Goal: Task Accomplishment & Management: Use online tool/utility

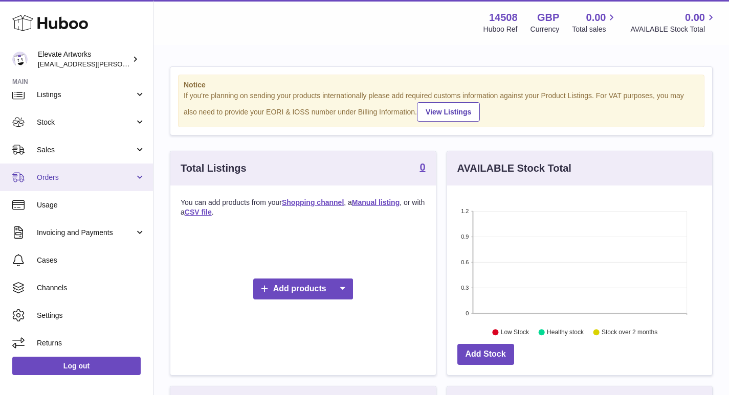
scroll to position [41, 0]
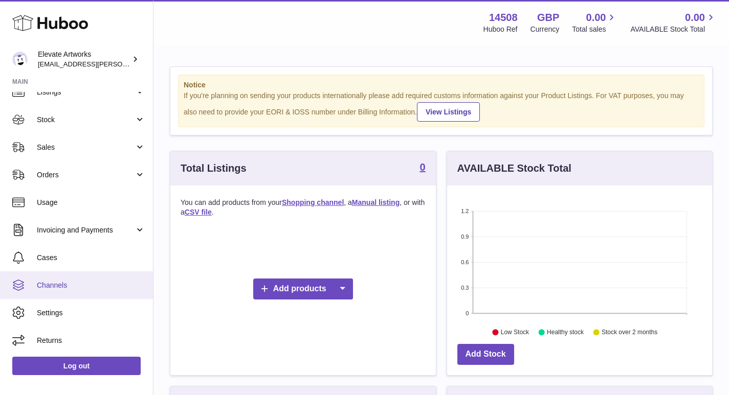
click at [53, 284] on span "Channels" at bounding box center [91, 286] width 108 height 10
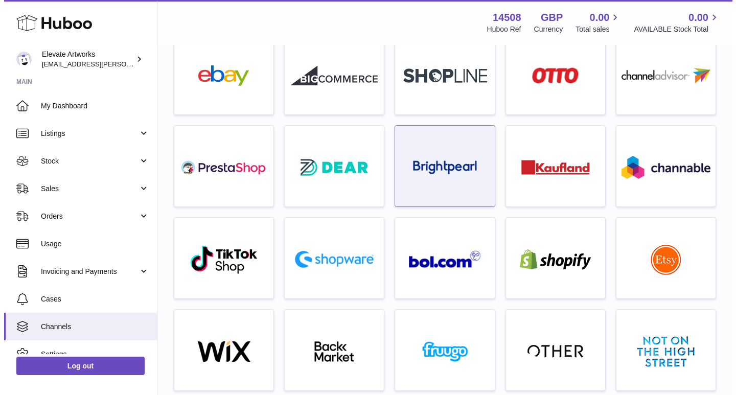
scroll to position [102, 0]
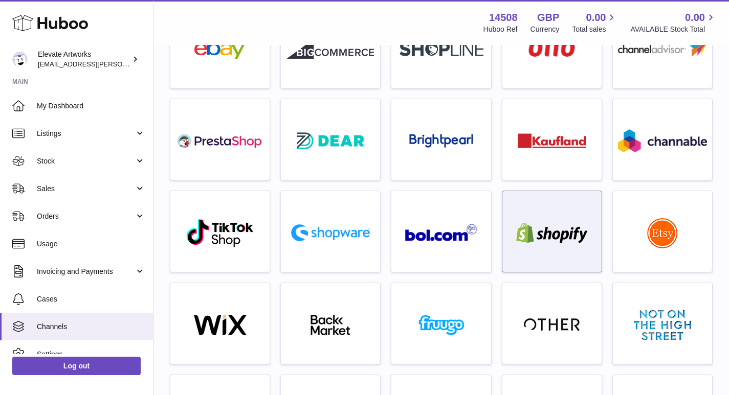
click at [557, 204] on div at bounding box center [551, 233] width 89 height 65
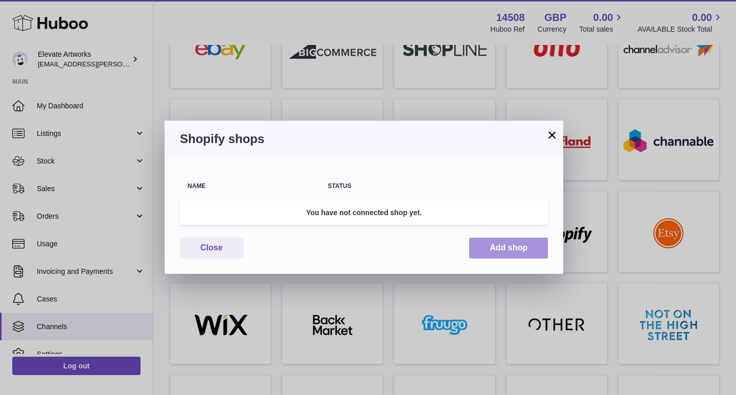
click at [506, 251] on button "Add shop" at bounding box center [508, 248] width 79 height 21
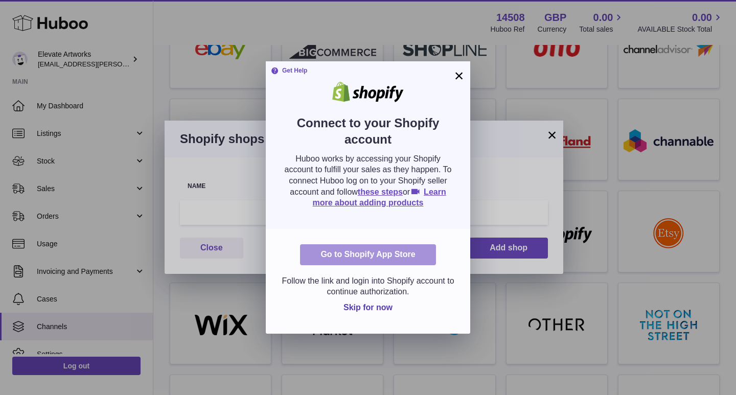
click at [362, 252] on link "Go to Shopify App Store" at bounding box center [368, 254] width 136 height 21
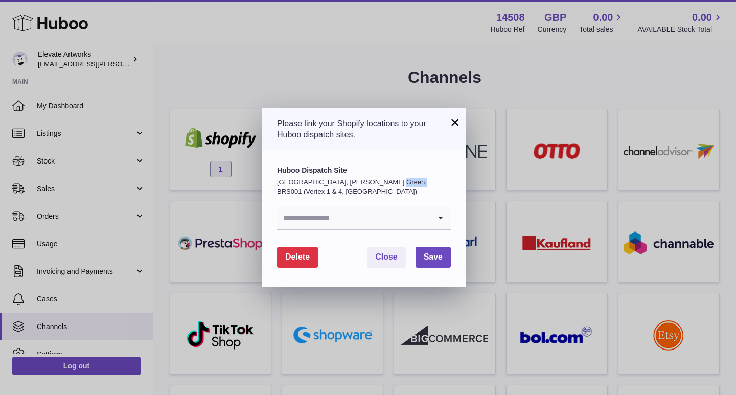
drag, startPoint x: 408, startPoint y: 183, endPoint x: 383, endPoint y: 183, distance: 24.5
click at [383, 183] on p "United Kingdom, Emerson's Green, BRS001 (Vertex 1 & 4, UK)" at bounding box center [364, 187] width 174 height 18
copy p "BRS001"
click at [374, 217] on input "Search for option" at bounding box center [353, 218] width 153 height 24
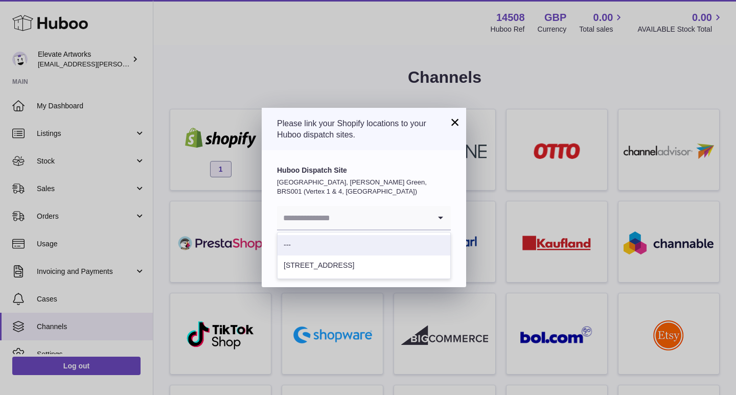
click at [337, 181] on p "United Kingdom, Emerson's Green, BRS001 (Vertex 1 & 4, UK)" at bounding box center [364, 187] width 174 height 18
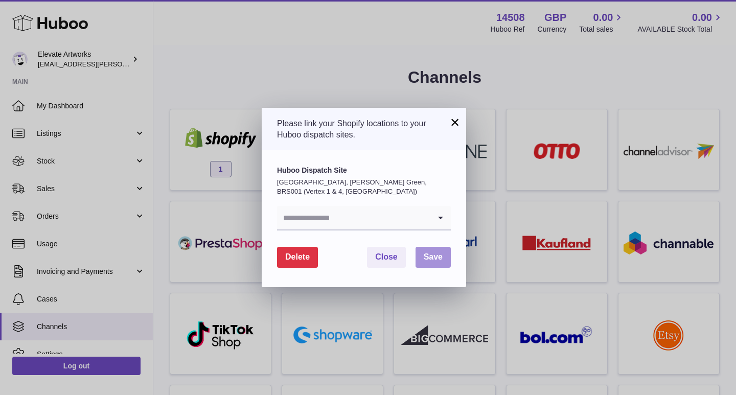
click at [439, 252] on button "Save" at bounding box center [433, 257] width 35 height 21
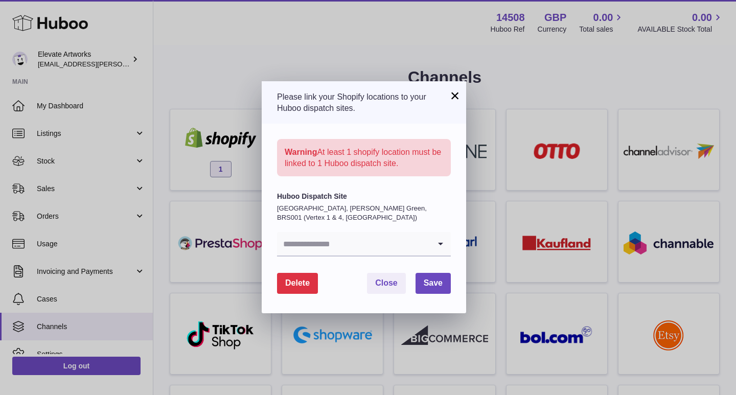
click at [377, 146] on div "Warning At least 1 shopify location must be linked to 1 Huboo dispatch site." at bounding box center [364, 157] width 174 height 37
click at [425, 152] on p "Warning At least 1 shopify location must be linked to 1 Huboo dispatch site." at bounding box center [364, 158] width 159 height 22
drag, startPoint x: 388, startPoint y: 161, endPoint x: 283, endPoint y: 145, distance: 105.9
click at [283, 145] on div "Warning At least 1 shopify location must be linked to 1 Huboo dispatch site." at bounding box center [364, 157] width 174 height 37
click at [318, 187] on div "Huboo Dispatch Site United Kingdom, Emerson's Green, BRS001 (Vertex 1 & 4, UK) …" at bounding box center [364, 244] width 205 height 137
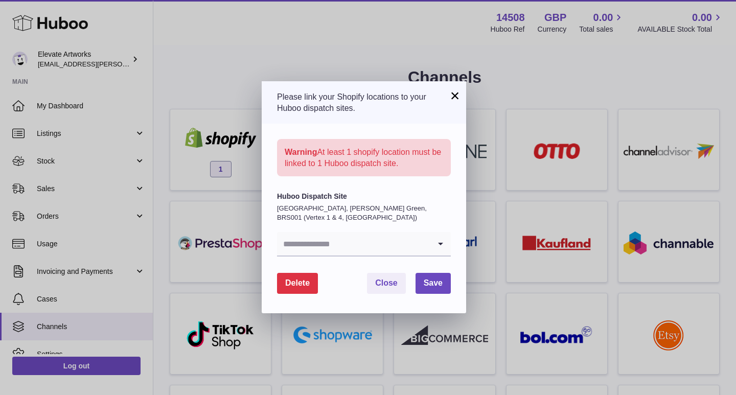
click at [344, 247] on input "Search for option" at bounding box center [353, 244] width 153 height 24
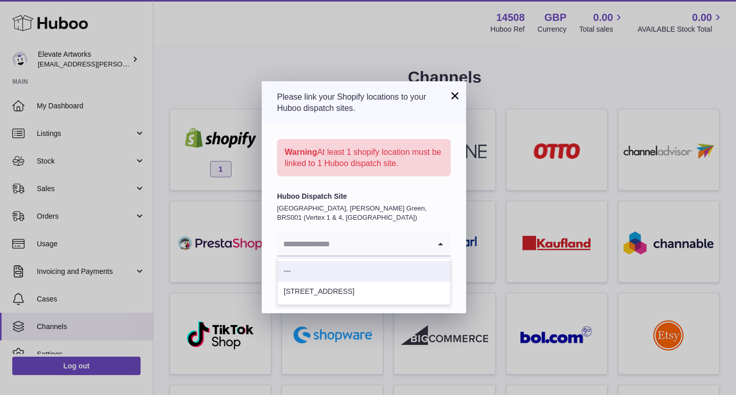
click at [325, 269] on li "---" at bounding box center [364, 271] width 173 height 20
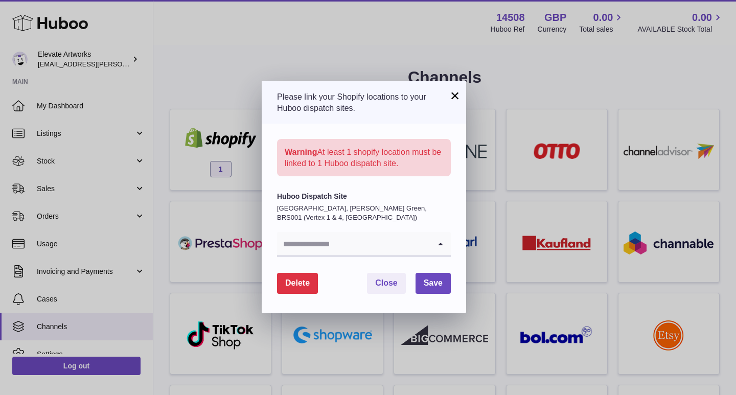
click at [332, 246] on input "Search for option" at bounding box center [353, 244] width 153 height 24
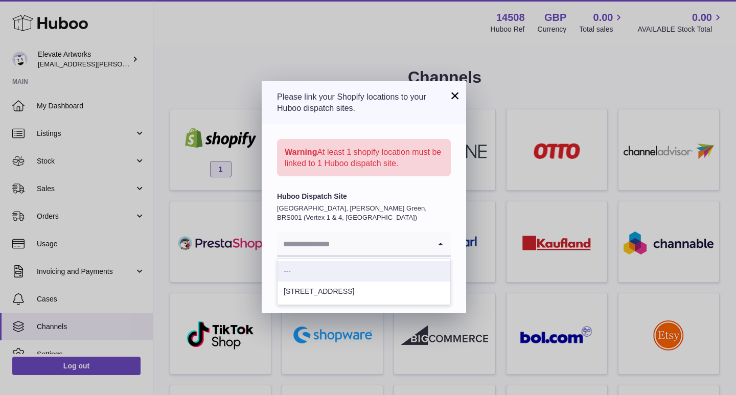
click at [340, 230] on div "Huboo Dispatch Site United Kingdom, Emerson's Green, BRS001 (Vertex 1 & 4, UK) …" at bounding box center [364, 224] width 174 height 65
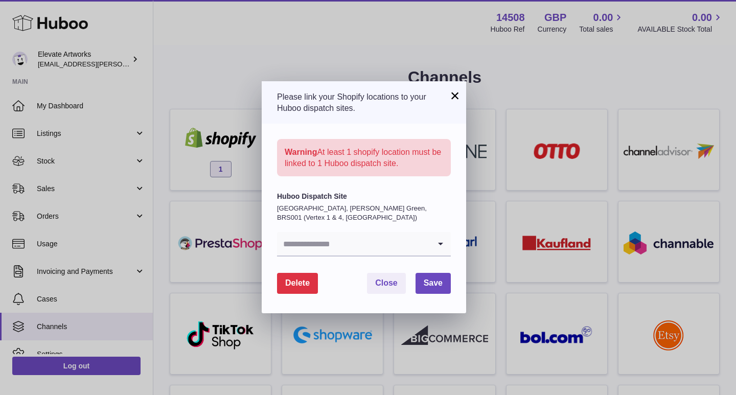
click at [348, 242] on input "Search for option" at bounding box center [353, 244] width 153 height 24
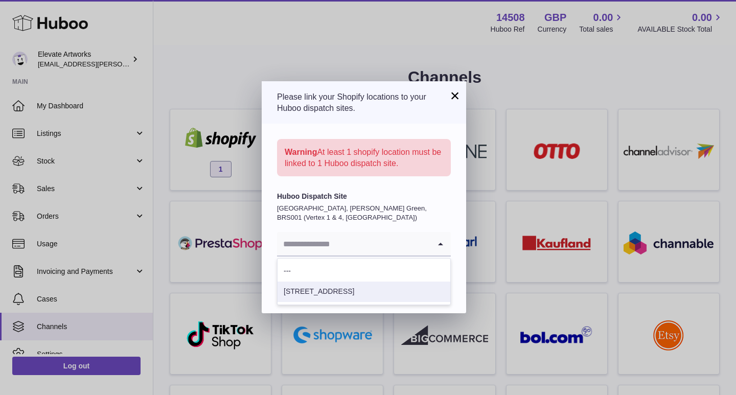
click at [339, 293] on li "1 Clydesdale Road" at bounding box center [364, 292] width 173 height 20
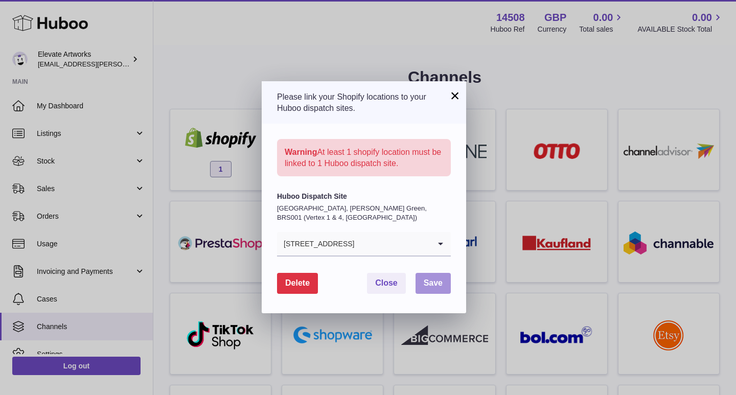
click at [432, 282] on span "Save" at bounding box center [433, 283] width 19 height 9
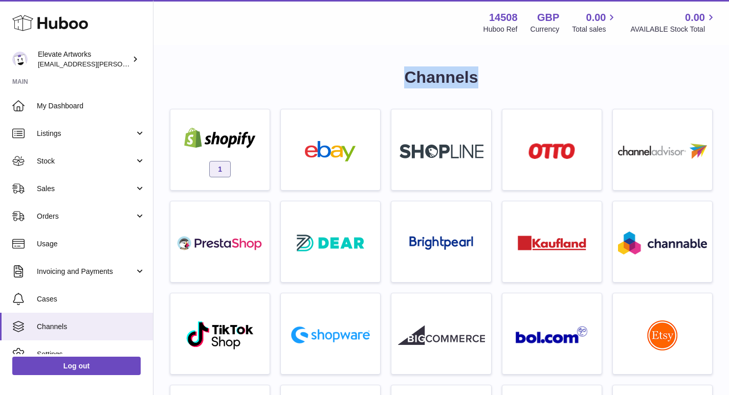
drag, startPoint x: 481, startPoint y: 73, endPoint x: 392, endPoint y: 75, distance: 89.0
click at [392, 75] on h1 "Channels" at bounding box center [441, 77] width 543 height 22
click at [386, 71] on h1 "Channels" at bounding box center [441, 77] width 543 height 22
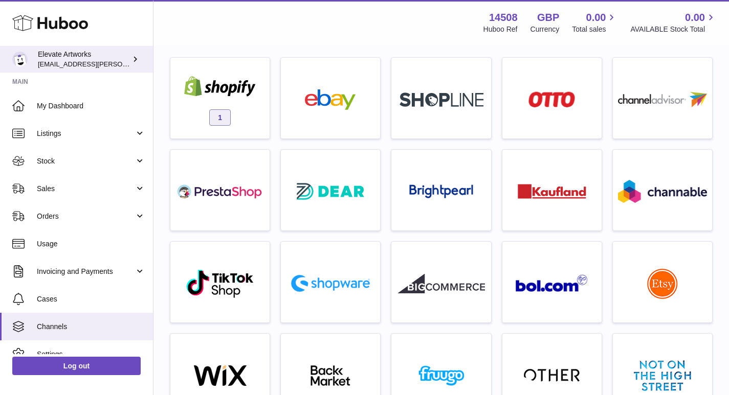
scroll to position [51, 0]
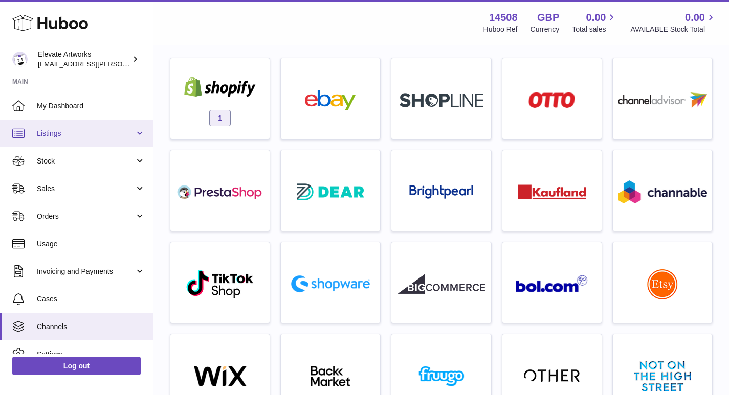
click at [100, 131] on span "Listings" at bounding box center [86, 134] width 98 height 10
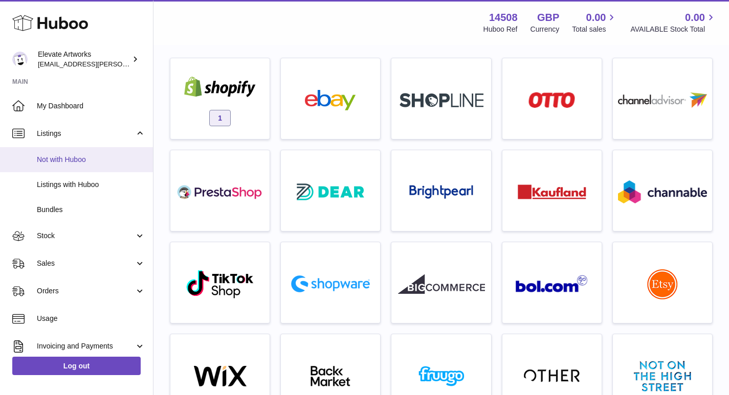
click at [93, 169] on link "Not with Huboo" at bounding box center [76, 159] width 153 height 25
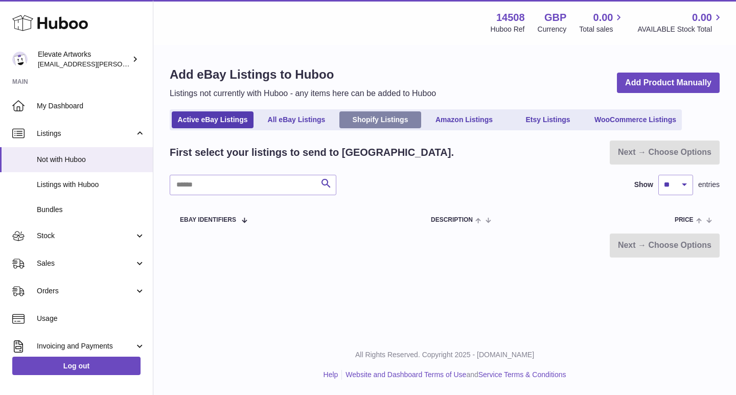
click at [371, 121] on link "Shopify Listings" at bounding box center [381, 119] width 82 height 17
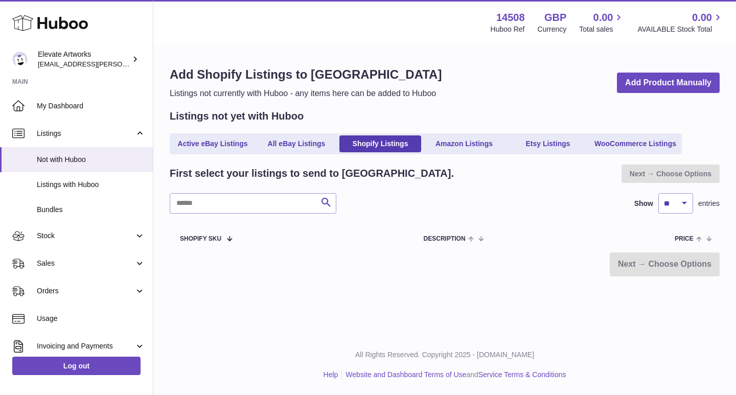
click at [225, 175] on h2 "First select your listings to send to [GEOGRAPHIC_DATA]." at bounding box center [312, 174] width 284 height 14
click at [230, 238] on span at bounding box center [225, 238] width 9 height 8
click at [225, 240] on span at bounding box center [225, 238] width 9 height 8
